Goal: Task Accomplishment & Management: Complete application form

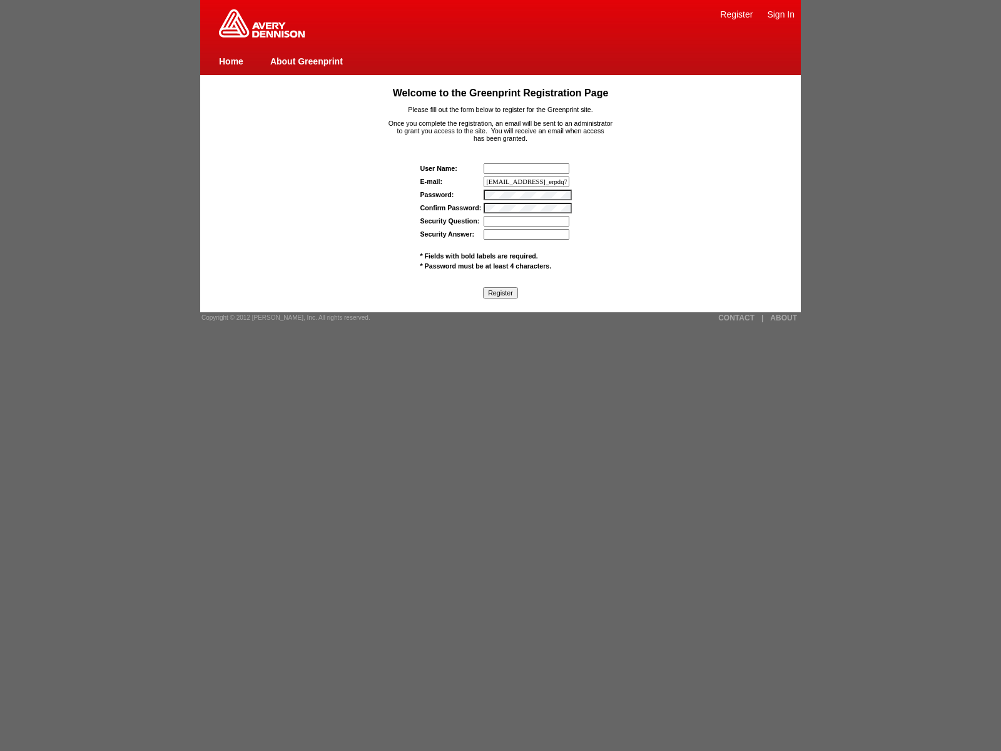
type input "wasscanrhywg6m8@tenable.comwas_erpdq7dbaski"
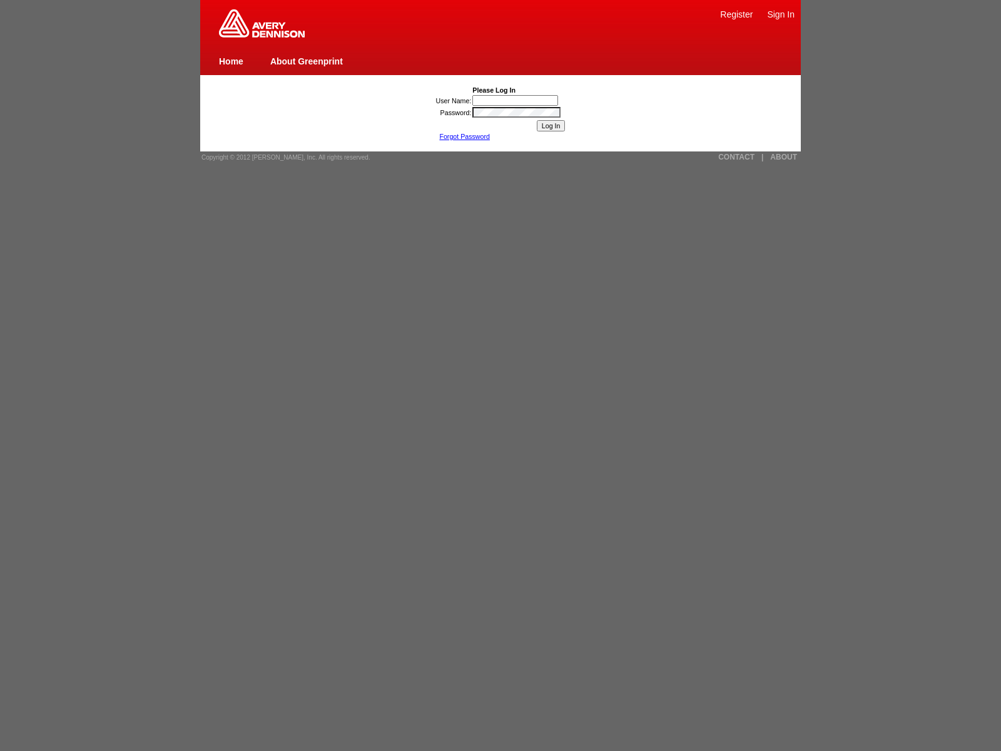
click at [736, 157] on link "CONTACT" at bounding box center [736, 157] width 36 height 9
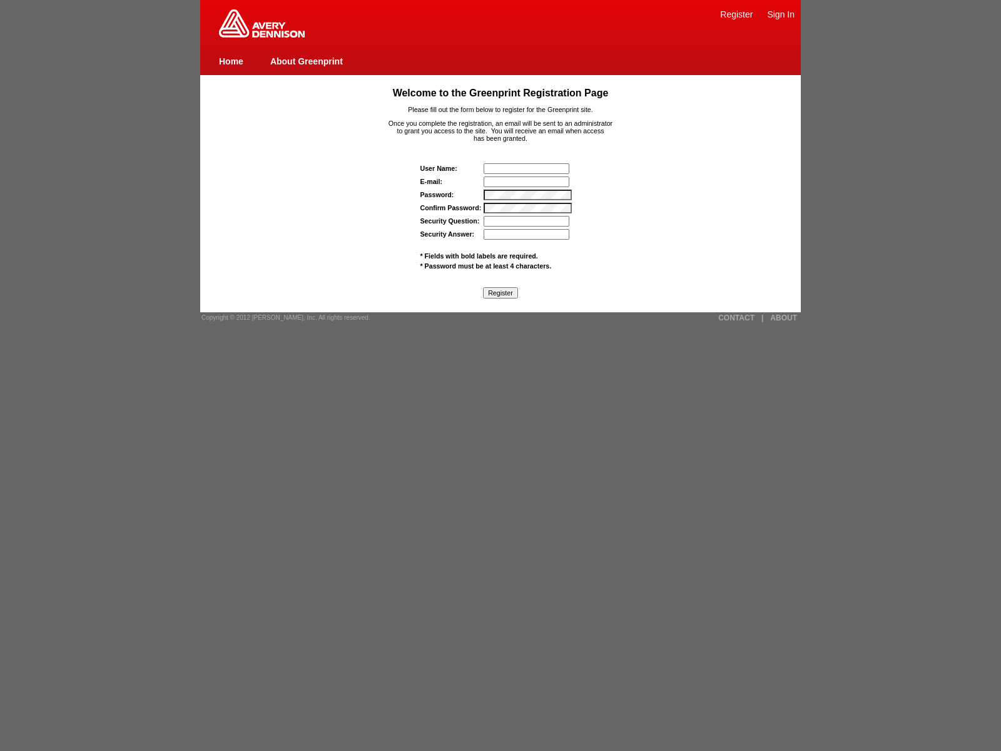
click at [736, 14] on link "Register" at bounding box center [736, 14] width 33 height 10
click at [306, 61] on link "About Greenprint" at bounding box center [306, 61] width 73 height 10
type input "[EMAIL_ADDRESS][DOMAIN_NAME]"
click at [527, 181] on input "E-mail:" at bounding box center [527, 181] width 86 height 11
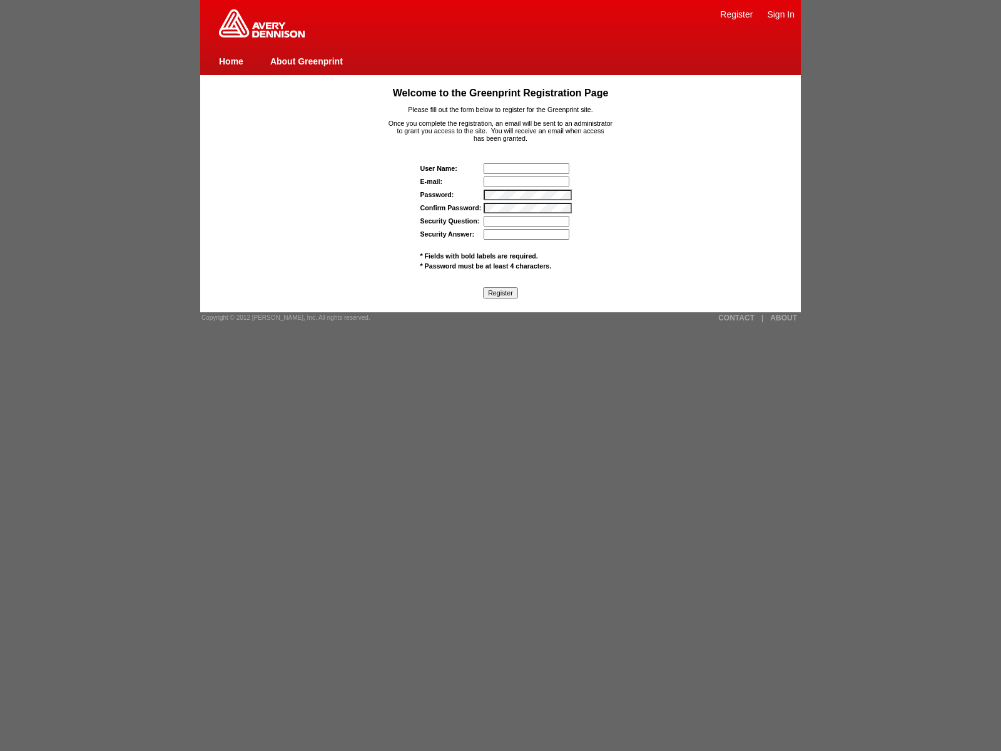
click at [527, 168] on input "text" at bounding box center [527, 168] width 86 height 11
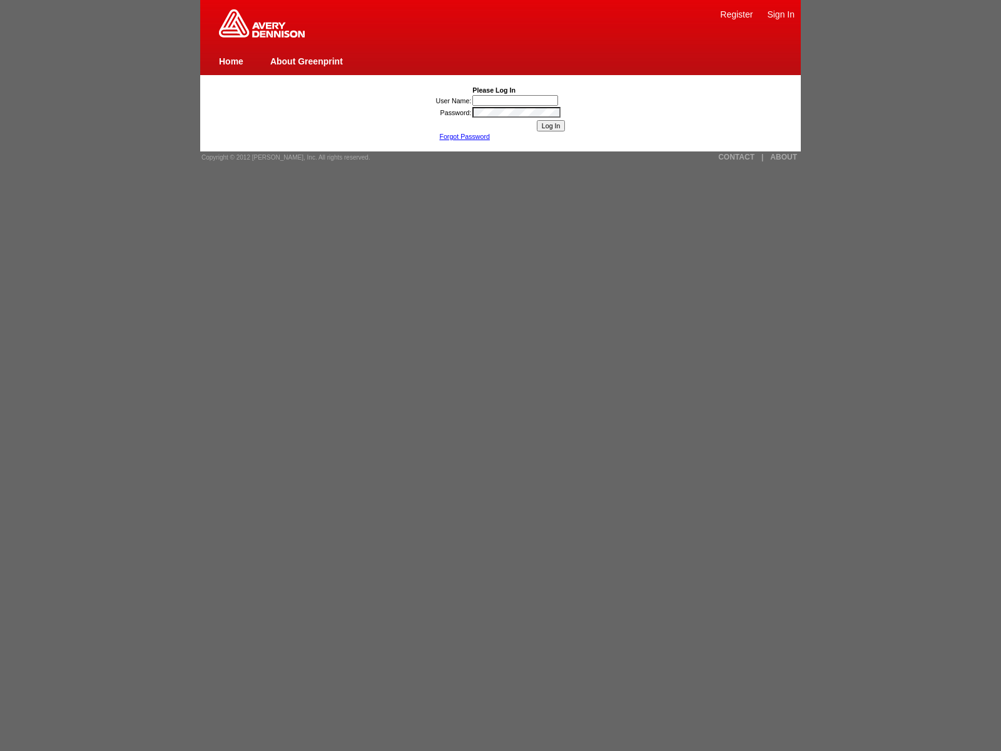
click at [736, 157] on link "CONTACT" at bounding box center [736, 157] width 36 height 9
click at [231, 61] on link "Home" at bounding box center [231, 61] width 24 height 10
click at [736, 157] on link "CONTACT" at bounding box center [736, 157] width 36 height 9
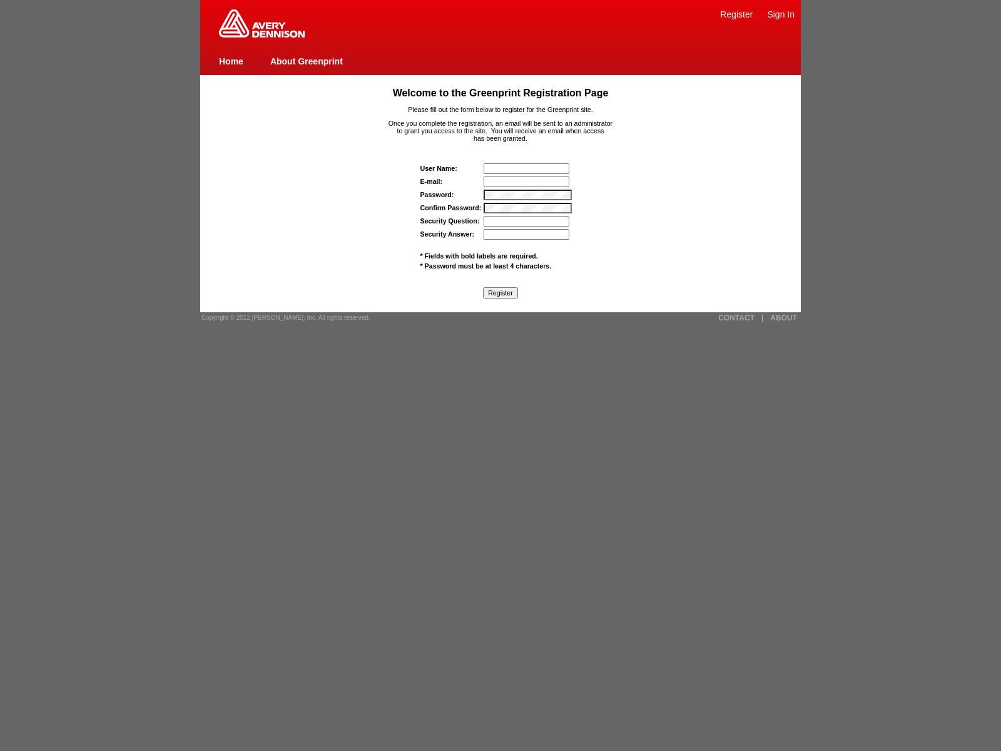
click at [527, 234] on input "Security Answer:" at bounding box center [527, 234] width 86 height 11
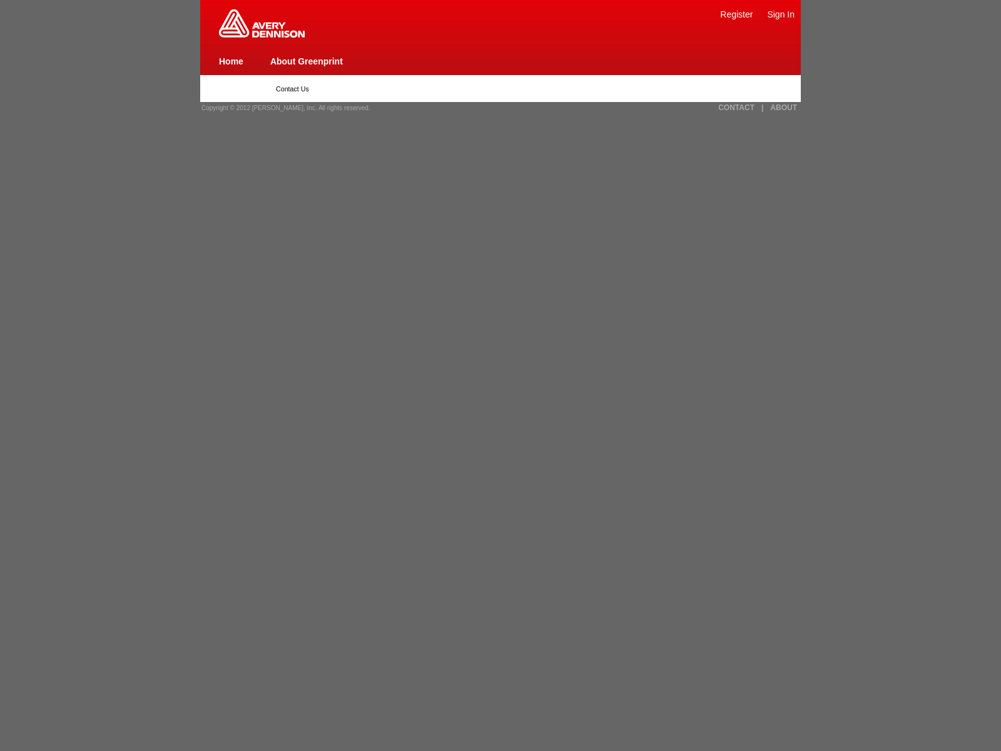
click at [736, 14] on link "Register" at bounding box center [736, 14] width 33 height 10
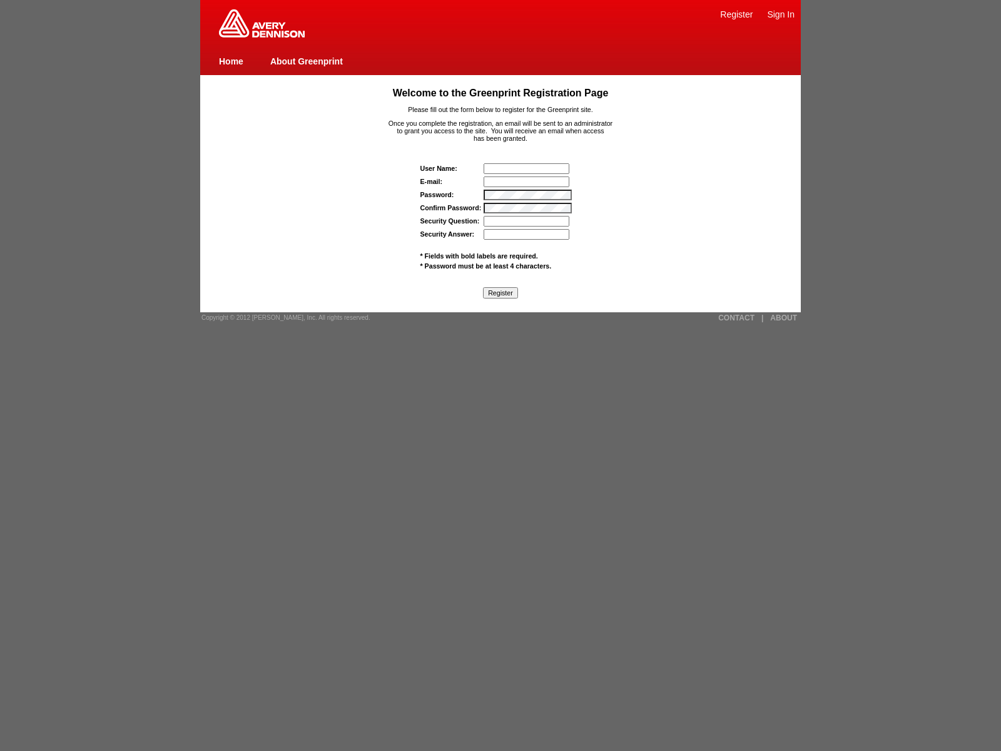
click at [479, 255] on span "* Fields with bold labels are required." at bounding box center [479, 256] width 118 height 8
type input "jaVasCript:/*-/*`/*`/*'/*"/**/(/* */oNcliCk=[DOMAIN_NAME]._tenable_wasscan_js_n…"
